Goal: Information Seeking & Learning: Learn about a topic

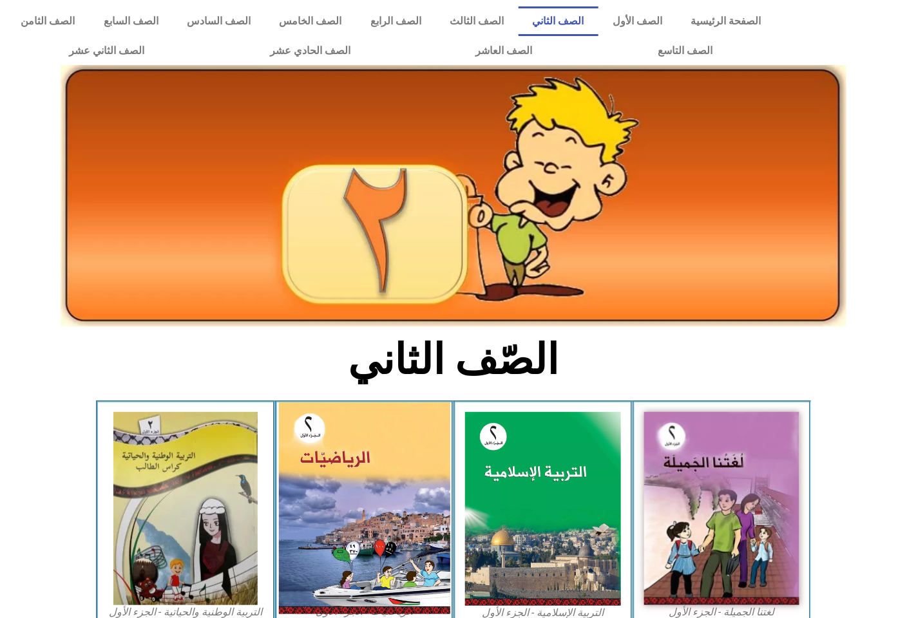
click at [431, 458] on img at bounding box center [363, 508] width 171 height 212
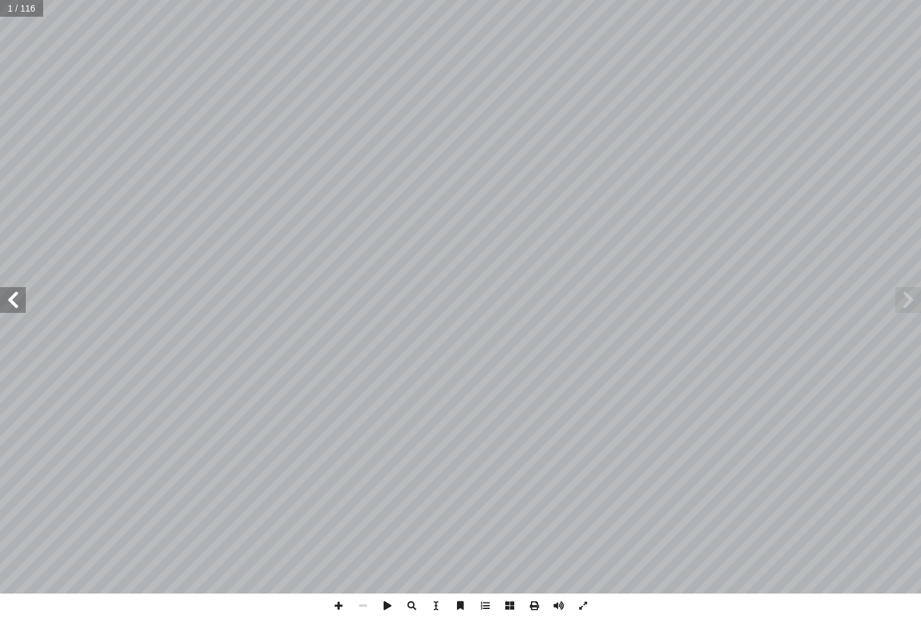
click at [1, 302] on span at bounding box center [13, 300] width 26 height 26
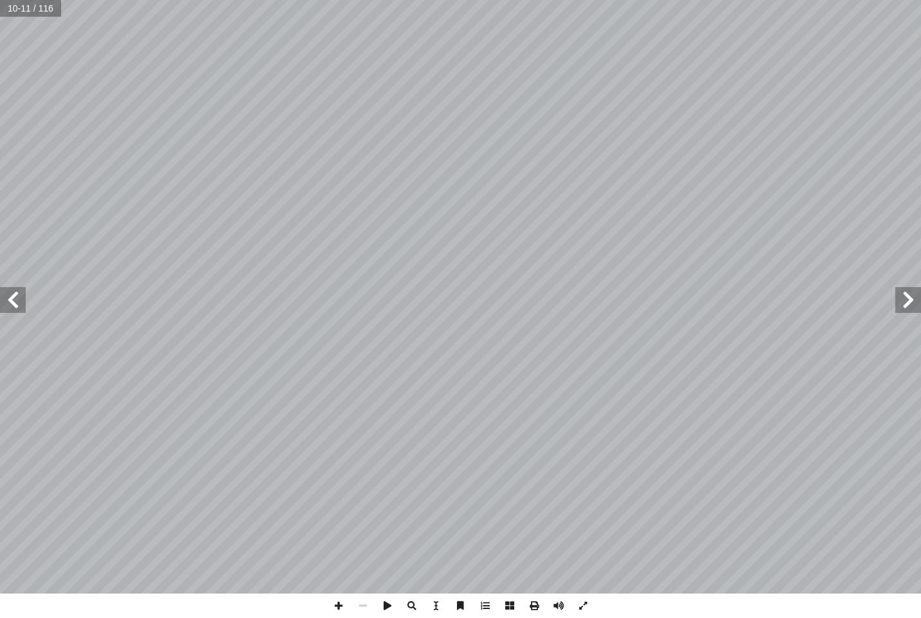
click at [1, 302] on span at bounding box center [13, 300] width 26 height 26
